Goal: Information Seeking & Learning: Find specific fact

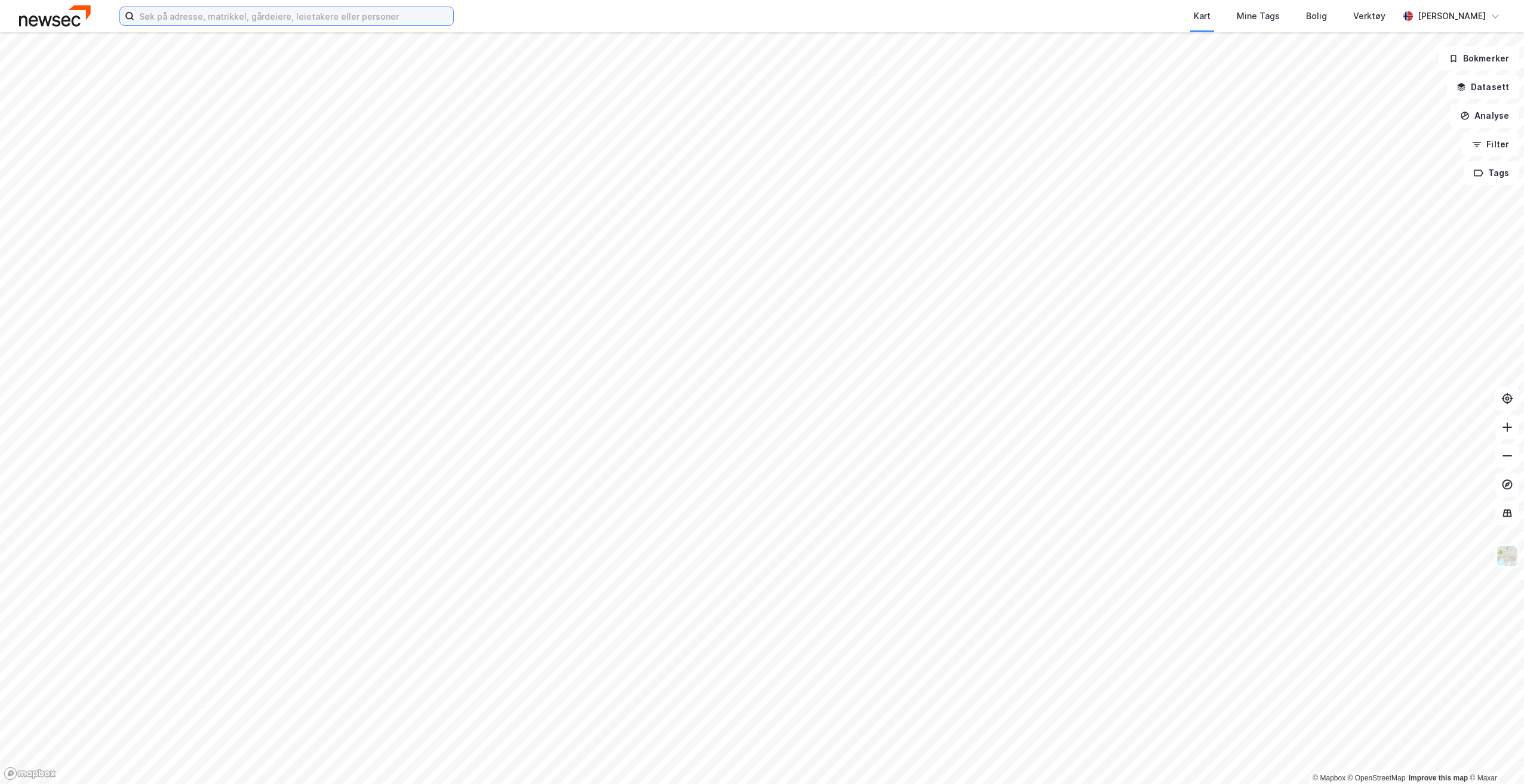
click at [304, 14] on input at bounding box center [293, 16] width 319 height 18
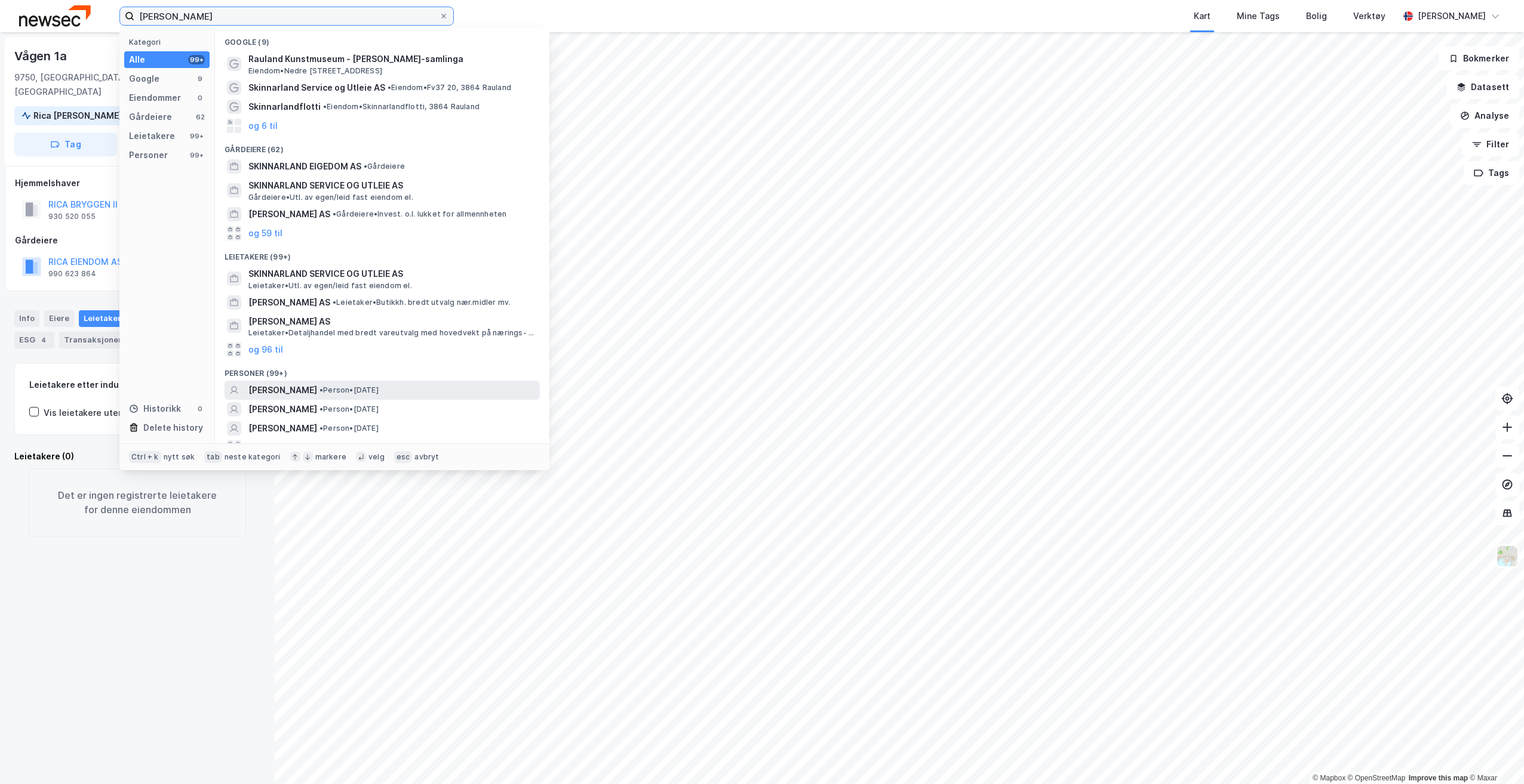
type input "[PERSON_NAME]"
click at [317, 389] on span "[PERSON_NAME]" at bounding box center [282, 390] width 69 height 15
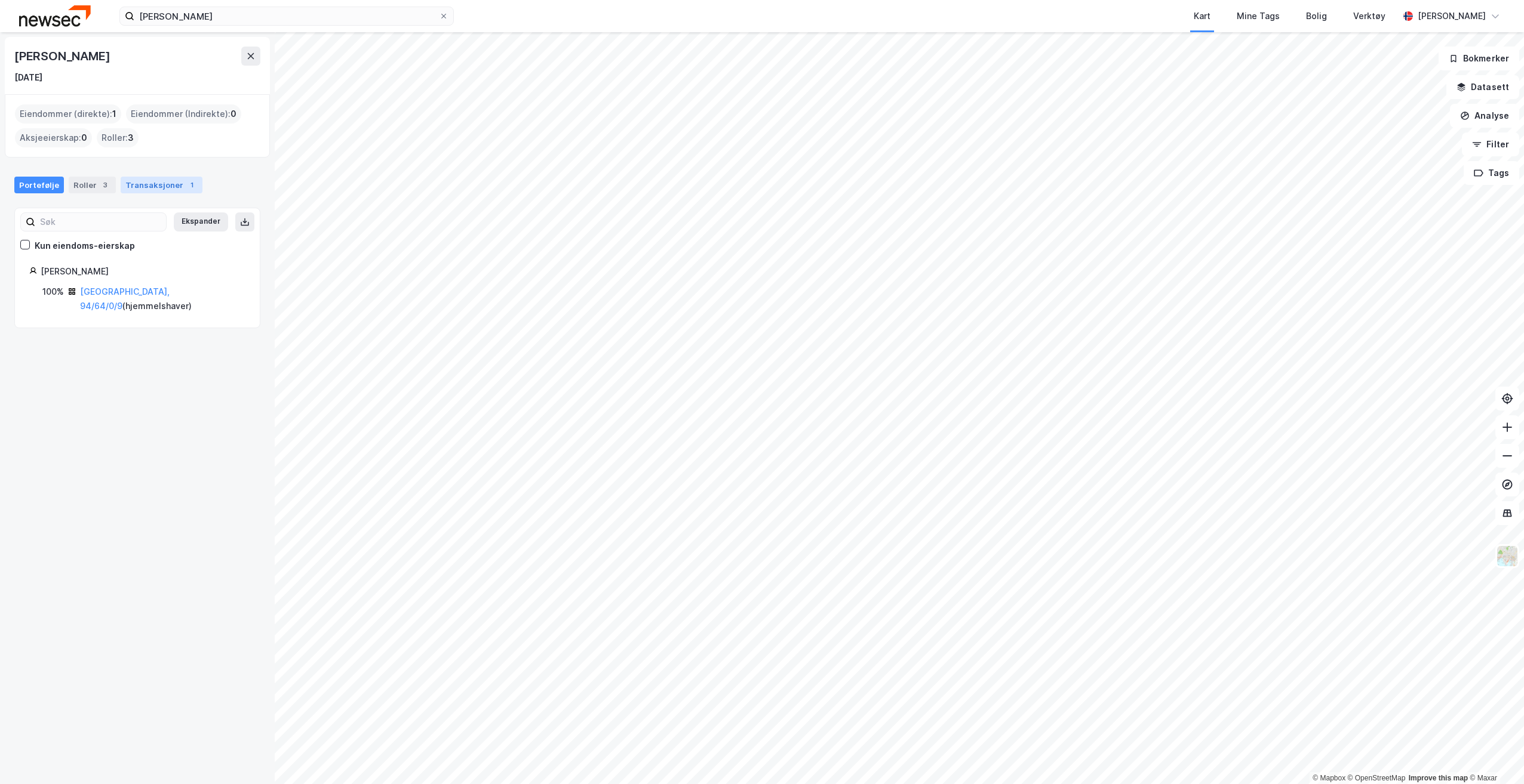
click at [161, 180] on div "Transaksjoner 1" at bounding box center [162, 185] width 82 height 17
